Goal: Task Accomplishment & Management: Manage account settings

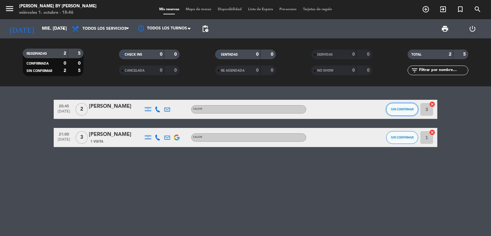
click at [404, 110] on span "SIN CONFIRMAR" at bounding box center [402, 109] width 23 height 4
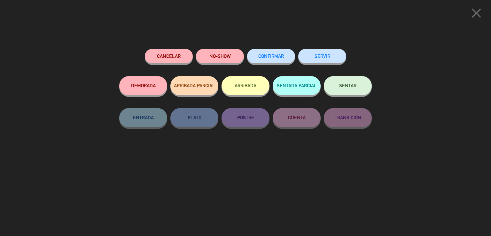
click at [285, 59] on button "CONFIRMAR" at bounding box center [271, 56] width 48 height 14
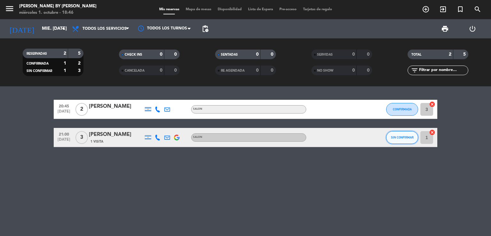
click at [411, 132] on button "SIN CONFIRMAR" at bounding box center [402, 137] width 32 height 13
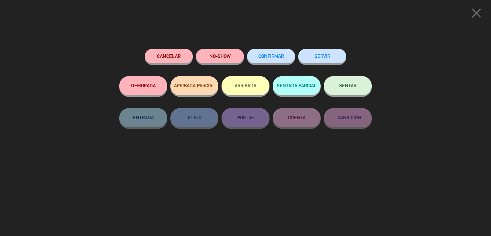
drag, startPoint x: 277, startPoint y: 58, endPoint x: 258, endPoint y: 65, distance: 20.1
click at [275, 58] on span "CONFIRMAR" at bounding box center [271, 55] width 26 height 5
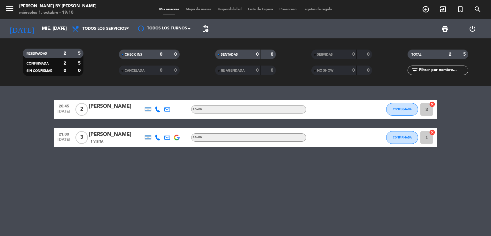
click at [38, 135] on bookings-row "20:45 [DATE] 2 [PERSON_NAME] SALON CONFIRMADA 3 cancel 21:00 [DATE] 3 [PERSON_N…" at bounding box center [245, 123] width 491 height 47
click at [35, 134] on bookings-row "20:45 [DATE] 2 [PERSON_NAME] SALON CONFIRMADA 3 cancel 21:00 [DATE] 3 [PERSON_N…" at bounding box center [245, 123] width 491 height 47
click at [40, 134] on bookings-row "20:45 [DATE] 2 [PERSON_NAME] SALON CONFIRMADA 3 cancel 21:00 [DATE] 3 [PERSON_N…" at bounding box center [245, 123] width 491 height 47
click at [27, 139] on bookings-row "20:45 [DATE] 2 [PERSON_NAME] SALON CONFIRMADA 3 cancel 21:00 [DATE] 3 [PERSON_N…" at bounding box center [245, 123] width 491 height 47
click at [49, 107] on bookings-row "20:45 [DATE] 2 [PERSON_NAME] SALON CONFIRMADA 3 cancel 21:00 [DATE] 3 [PERSON_N…" at bounding box center [245, 123] width 491 height 47
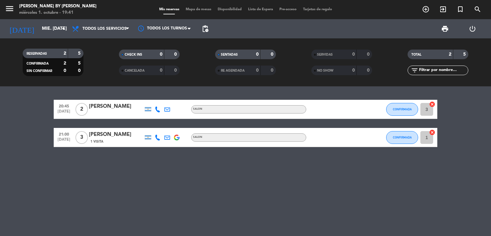
click at [159, 137] on icon at bounding box center [158, 138] width 6 height 6
click at [160, 108] on icon at bounding box center [158, 109] width 6 height 6
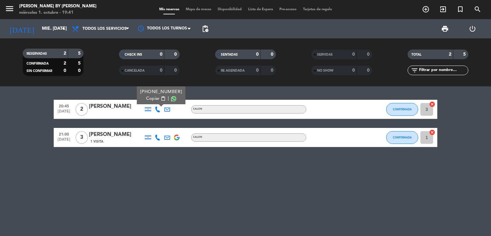
click at [160, 108] on icon at bounding box center [158, 109] width 6 height 6
click at [30, 112] on bookings-row "20:45 [DATE] 2 [PERSON_NAME] SALON CONFIRMADA 3 cancel 21:00 [DATE] 3 [PERSON_N…" at bounding box center [245, 123] width 491 height 47
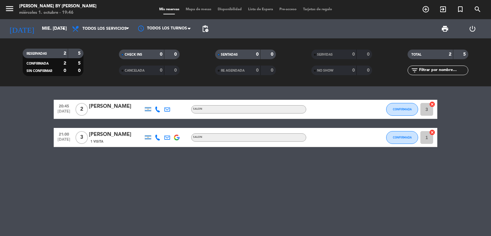
click at [30, 112] on bookings-row "20:45 [DATE] 2 [PERSON_NAME] SALON CONFIRMADA 3 cancel 21:00 [DATE] 3 [PERSON_N…" at bounding box center [245, 123] width 491 height 47
click at [40, 105] on bookings-row "20:45 [DATE] 2 [PERSON_NAME] SALON CONFIRMADA 3 cancel 21:00 [DATE] 3 [PERSON_N…" at bounding box center [245, 123] width 491 height 47
click at [30, 106] on bookings-row "20:45 [DATE] 2 [PERSON_NAME] SALON CONFIRMADA 3 cancel 21:00 [DATE] 3 [PERSON_N…" at bounding box center [245, 123] width 491 height 47
click at [35, 108] on bookings-row "20:45 [DATE] 2 [PERSON_NAME] SALON CONFIRMADA 3 cancel 21:00 [DATE] 3 [PERSON_N…" at bounding box center [245, 123] width 491 height 47
click at [424, 11] on icon "add_circle_outline" at bounding box center [426, 9] width 8 height 8
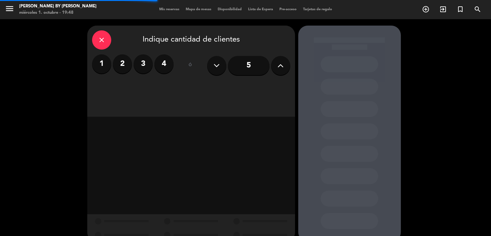
drag, startPoint x: 121, startPoint y: 64, endPoint x: 180, endPoint y: 71, distance: 59.6
click at [121, 64] on label "2" at bounding box center [122, 63] width 19 height 19
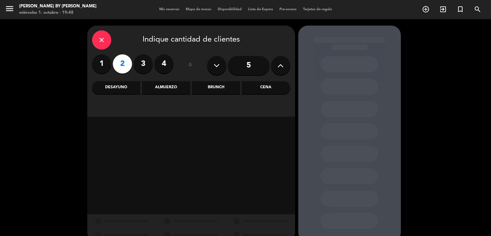
click at [275, 90] on div "Cena" at bounding box center [266, 87] width 48 height 13
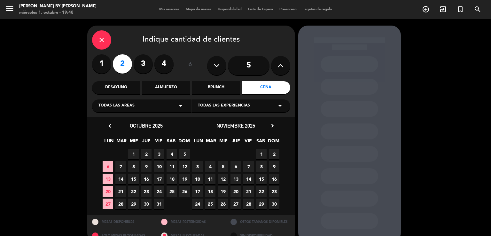
click at [133, 153] on span "1" at bounding box center [133, 154] width 11 height 11
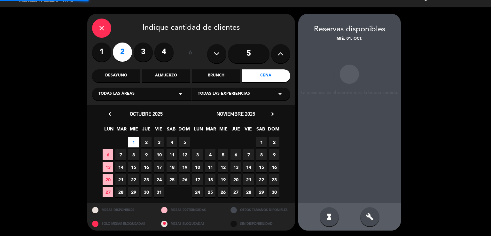
scroll to position [12, 0]
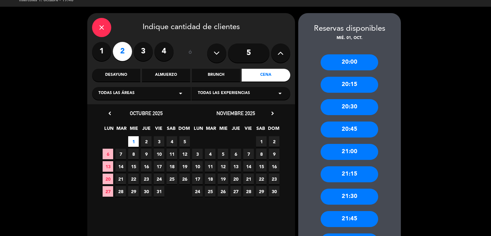
click at [359, 174] on div "21:15" at bounding box center [350, 174] width 58 height 16
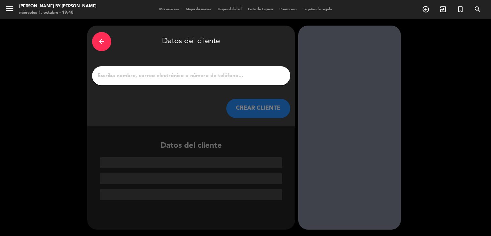
scroll to position [0, 0]
drag, startPoint x: 154, startPoint y: 74, endPoint x: 163, endPoint y: 74, distance: 8.6
click at [159, 73] on input "1" at bounding box center [191, 75] width 189 height 9
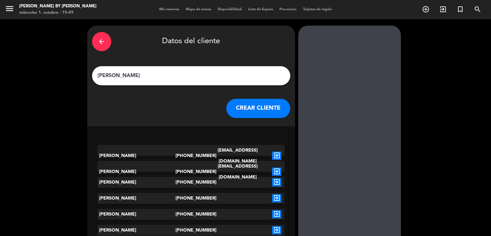
type input "[PERSON_NAME]"
click at [248, 103] on button "CREAR CLIENTE" at bounding box center [258, 108] width 64 height 19
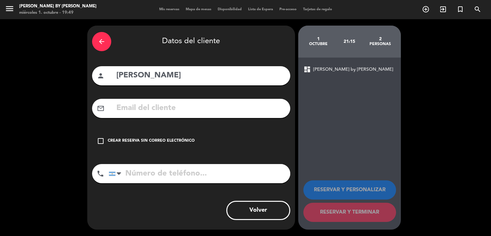
click at [130, 142] on div "Crear reserva sin correo electrónico" at bounding box center [151, 141] width 87 height 6
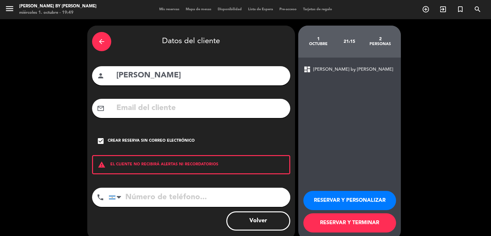
click at [337, 218] on button "RESERVAR Y TERMINAR" at bounding box center [349, 222] width 93 height 19
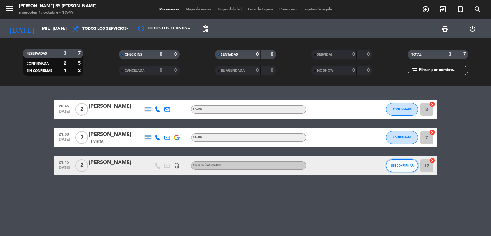
click at [404, 166] on span "SIN CONFIRMAR" at bounding box center [402, 166] width 23 height 4
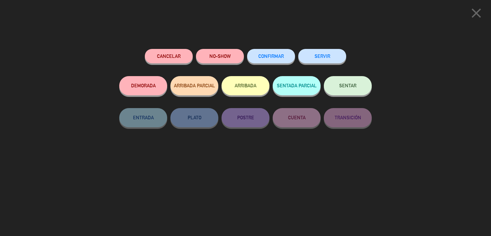
click at [273, 56] on span "CONFIRMAR" at bounding box center [271, 55] width 26 height 5
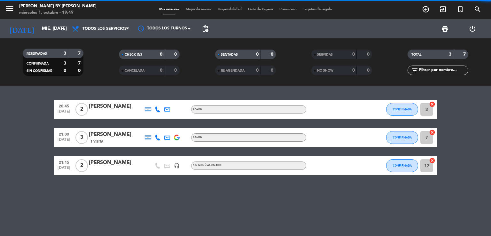
click at [434, 168] on div "12 cancel" at bounding box center [427, 165] width 19 height 19
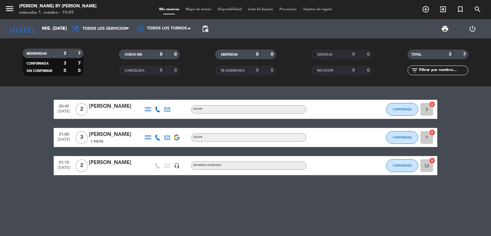
click at [430, 167] on input "12" at bounding box center [426, 165] width 13 height 13
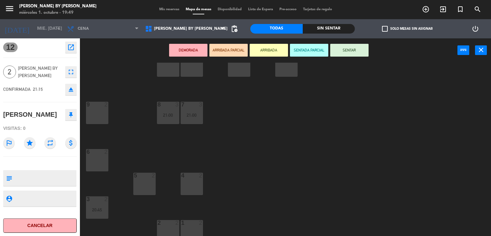
scroll to position [49, 0]
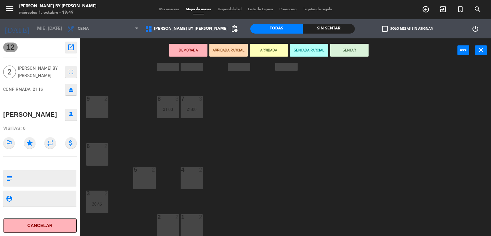
click at [98, 153] on div "6 2" at bounding box center [97, 154] width 22 height 22
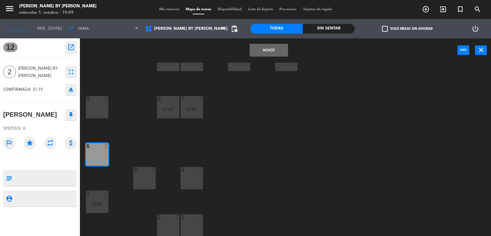
drag, startPoint x: 95, startPoint y: 105, endPoint x: 99, endPoint y: 105, distance: 4.2
click at [96, 105] on div "9 2" at bounding box center [97, 107] width 22 height 22
click at [98, 105] on div "9 2" at bounding box center [97, 107] width 22 height 22
click at [99, 104] on div "9 2" at bounding box center [97, 107] width 22 height 22
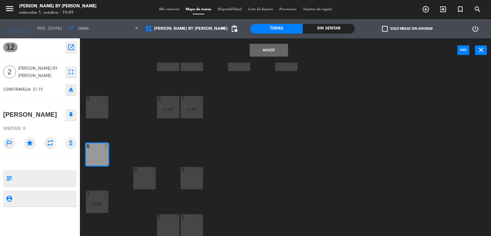
click at [99, 103] on div "9 2" at bounding box center [97, 107] width 22 height 22
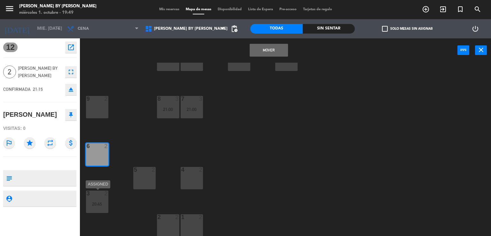
drag, startPoint x: 96, startPoint y: 199, endPoint x: 137, endPoint y: 188, distance: 42.0
click at [96, 199] on div "3 2 20:45" at bounding box center [97, 202] width 22 height 22
click at [145, 184] on div "5 2" at bounding box center [144, 178] width 22 height 22
click at [97, 115] on div "9 2" at bounding box center [97, 107] width 22 height 22
click at [264, 52] on button "Mover" at bounding box center [269, 50] width 38 height 13
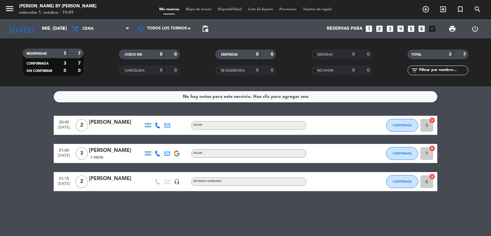
click at [423, 181] on input "6" at bounding box center [426, 181] width 13 height 13
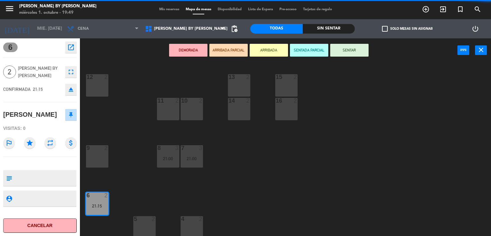
click at [104, 152] on div "9 2" at bounding box center [97, 156] width 22 height 22
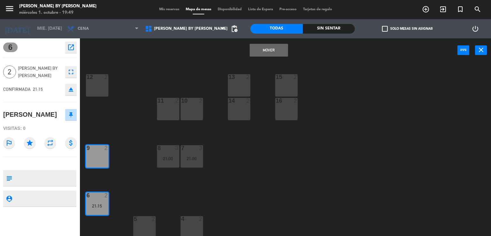
click at [270, 53] on button "Mover" at bounding box center [269, 50] width 38 height 13
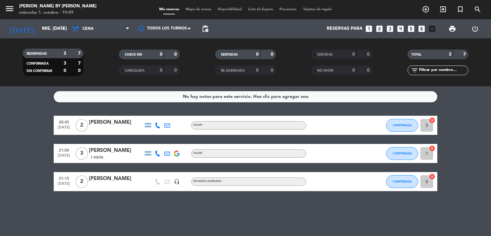
click at [24, 134] on bookings-row "20:45 [DATE] 2 [PERSON_NAME] SALON CONFIRMADA 3 cancel 21:00 [DATE] 3 [PERSON_N…" at bounding box center [245, 153] width 491 height 75
click at [22, 133] on bookings-row "20:45 [DATE] 2 [PERSON_NAME] SALON CONFIRMADA 3 cancel 21:00 [DATE] 3 [PERSON_N…" at bounding box center [245, 153] width 491 height 75
click at [34, 165] on bookings-row "20:45 [DATE] 2 [PERSON_NAME] SALON CONFIRMADA 3 cancel 21:00 [DATE] 3 [PERSON_N…" at bounding box center [245, 153] width 491 height 75
click at [51, 122] on bookings-row "20:45 [DATE] 2 [PERSON_NAME] SALON CONFIRMADA 3 cancel 21:00 [DATE] 3 [PERSON_N…" at bounding box center [245, 153] width 491 height 75
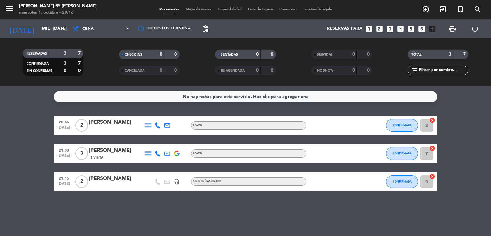
click at [174, 156] on img at bounding box center [177, 154] width 6 height 6
click at [15, 142] on bookings-row "20:45 [DATE] 2 [PERSON_NAME] SALON CONFIRMADA 3 cancel 21:00 [DATE] 3 [PERSON_N…" at bounding box center [245, 153] width 491 height 75
click at [412, 129] on button "CONFIRMADA" at bounding box center [402, 125] width 32 height 13
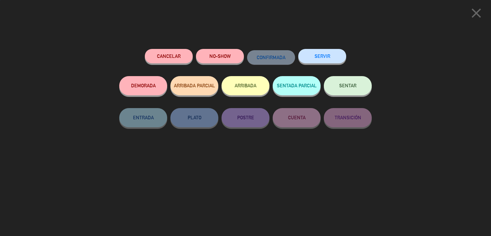
click at [343, 83] on span "SENTAR" at bounding box center [347, 85] width 17 height 5
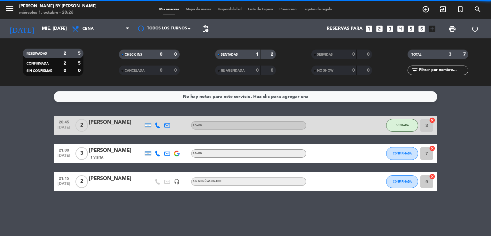
click at [24, 131] on bookings-row "20:45 [DATE] 2 [PERSON_NAME] SALON SENTADA 3 cancel 21:00 [DATE] 3 [PERSON_NAME…" at bounding box center [245, 153] width 491 height 75
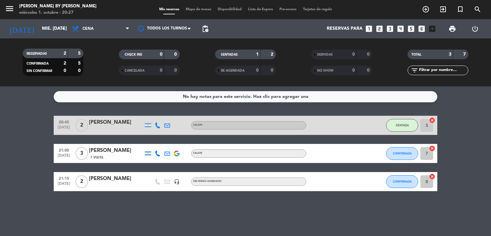
click at [16, 123] on bookings-row "20:45 [DATE] 2 [PERSON_NAME] SALON SENTADA 3 cancel 21:00 [DATE] 3 [PERSON_NAME…" at bounding box center [245, 153] width 491 height 75
click at [39, 124] on bookings-row "20:45 [DATE] 2 [PERSON_NAME] SALON SENTADA 3 cancel 21:00 [DATE] 3 [PERSON_NAME…" at bounding box center [245, 153] width 491 height 75
click at [40, 122] on bookings-row "20:45 [DATE] 2 [PERSON_NAME] SALON SENTADA 3 cancel 21:00 [DATE] 3 [PERSON_NAME…" at bounding box center [245, 153] width 491 height 75
click at [41, 122] on bookings-row "20:45 [DATE] 2 [PERSON_NAME] SALON SENTADA 3 cancel 21:00 [DATE] 3 [PERSON_NAME…" at bounding box center [245, 153] width 491 height 75
drag, startPoint x: 51, startPoint y: 124, endPoint x: 84, endPoint y: 131, distance: 34.0
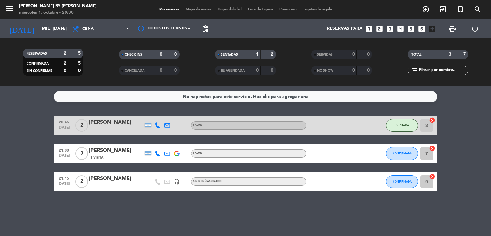
click at [133, 121] on bookings-row "20:45 [DATE] 2 [PERSON_NAME] SALON SENTADA 3 cancel 21:00 [DATE] 3 [PERSON_NAME…" at bounding box center [245, 153] width 491 height 75
click at [3, 127] on bookings-row "20:45 [DATE] 2 [PERSON_NAME] SALON SENTADA 3 cancel 21:00 [DATE] 3 [PERSON_NAME…" at bounding box center [245, 153] width 491 height 75
drag, startPoint x: 46, startPoint y: 158, endPoint x: 119, endPoint y: 155, distance: 73.3
click at [119, 155] on bookings-row "20:45 [DATE] 2 [PERSON_NAME] SALON SENTADA 3 cancel 21:00 [DATE] 3 [PERSON_NAME…" at bounding box center [245, 153] width 491 height 75
click at [23, 153] on bookings-row "20:45 [DATE] 2 [PERSON_NAME] SALON SENTADA 3 cancel 21:00 [DATE] 3 [PERSON_NAME…" at bounding box center [245, 153] width 491 height 75
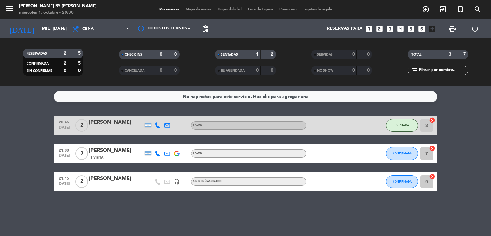
click at [34, 125] on bookings-row "20:45 [DATE] 2 [PERSON_NAME] SALON SENTADA 3 cancel 21:00 [DATE] 3 [PERSON_NAME…" at bounding box center [245, 153] width 491 height 75
click at [1, 131] on bookings-row "20:45 [DATE] 2 [PERSON_NAME] SALON SENTADA 3 cancel 21:00 [DATE] 3 [PERSON_NAME…" at bounding box center [245, 153] width 491 height 75
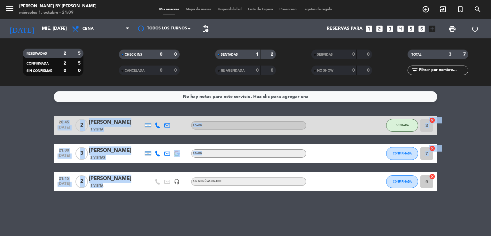
drag, startPoint x: 38, startPoint y: 153, endPoint x: 17, endPoint y: 140, distance: 25.3
click at [100, 153] on bookings-row "20:45 [DATE] 2 [PERSON_NAME] 1 Visita SALON SENTADA 3 cancel 21:00 [DATE] 3 [PE…" at bounding box center [245, 153] width 491 height 75
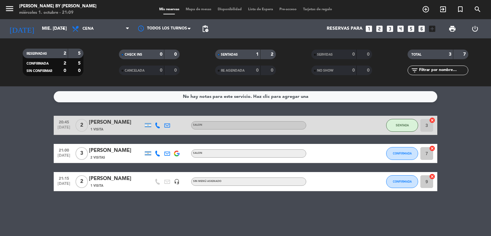
click at [40, 151] on bookings-row "20:45 [DATE] 2 [PERSON_NAME] 1 Visita SALON SENTADA 3 cancel 21:00 [DATE] 3 [PE…" at bounding box center [245, 153] width 491 height 75
click at [407, 182] on span "CONFIRMADA" at bounding box center [402, 182] width 19 height 4
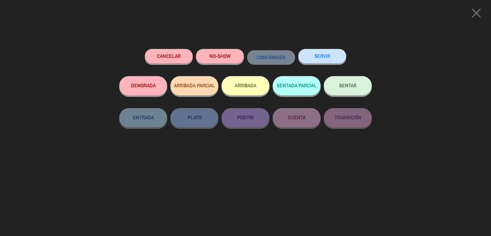
click at [350, 91] on button "SENTAR" at bounding box center [348, 85] width 48 height 19
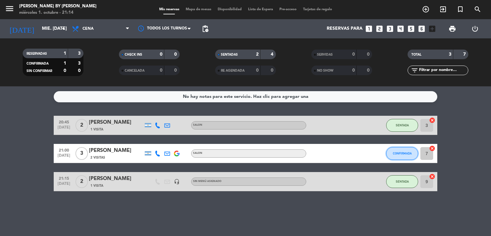
click at [402, 151] on button "CONFIRMADA" at bounding box center [402, 153] width 32 height 13
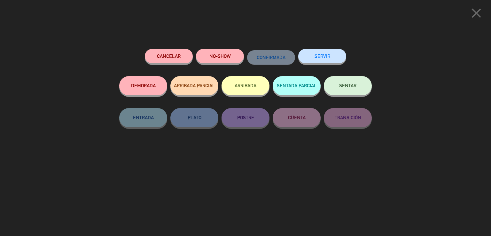
click at [333, 89] on button "SENTAR" at bounding box center [348, 85] width 48 height 19
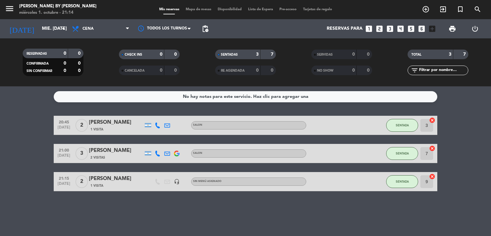
click at [21, 128] on bookings-row "20:45 [DATE] 2 [PERSON_NAME] 1 Visita SALON SENTADA 3 cancel 21:00 [DATE] 3 [PE…" at bounding box center [245, 153] width 491 height 75
